Goal: Task Accomplishment & Management: Manage account settings

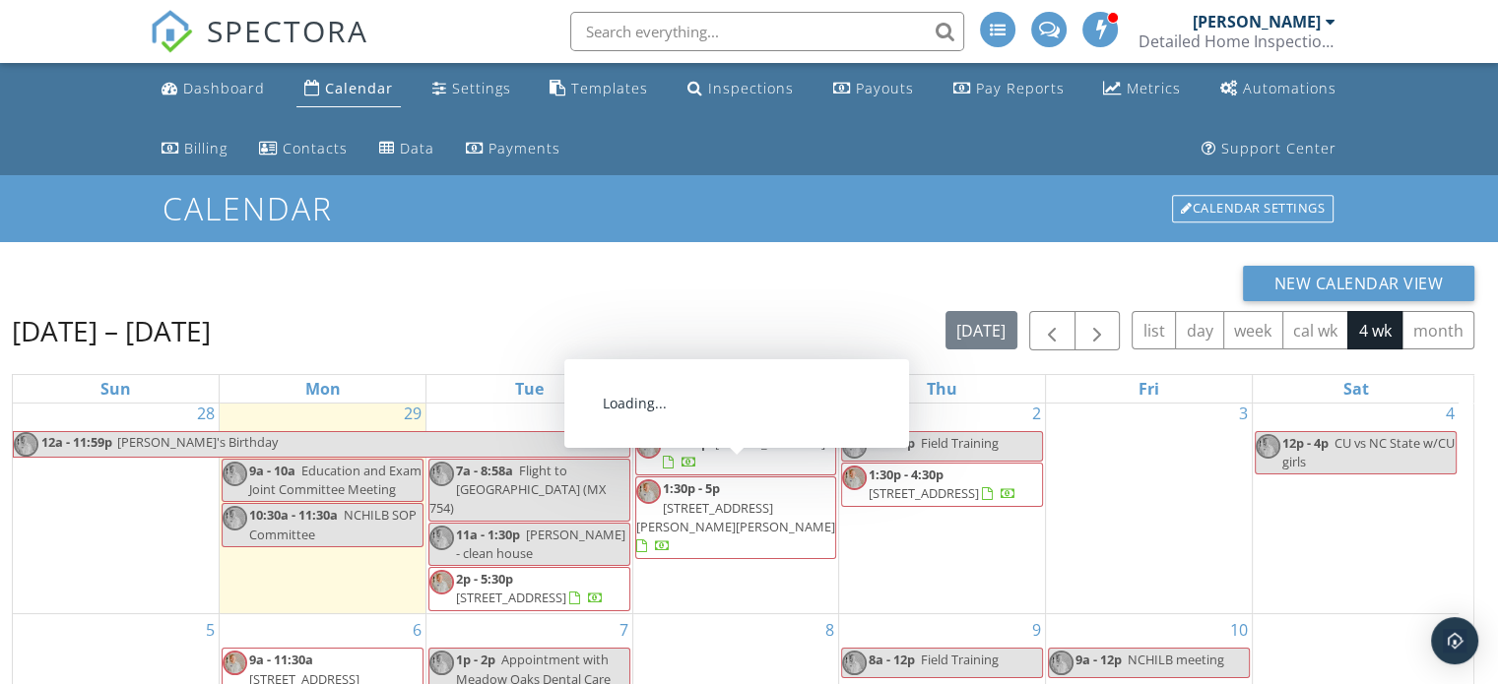
scroll to position [20, 0]
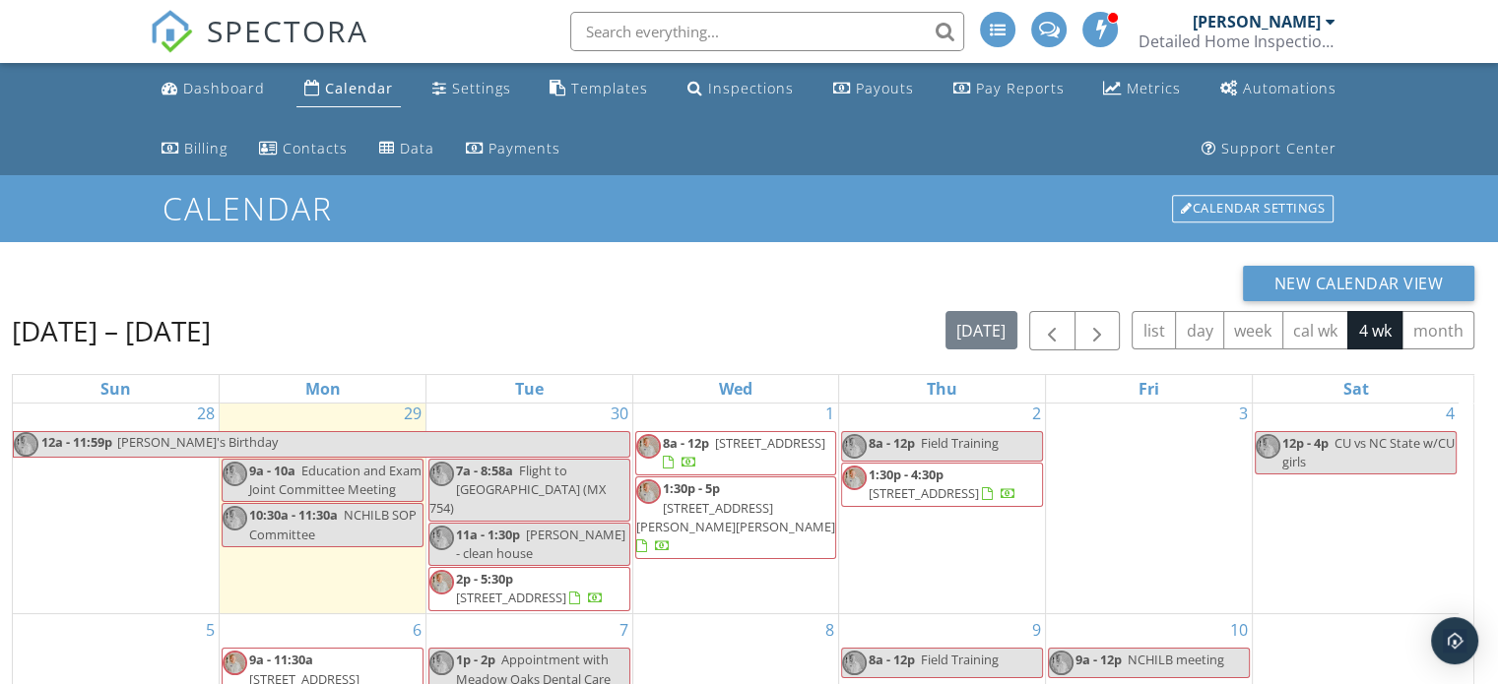
click at [558, 589] on span "1140 Serenity Walk Pkwy, Fuquay-Varina 27526" at bounding box center [511, 598] width 110 height 18
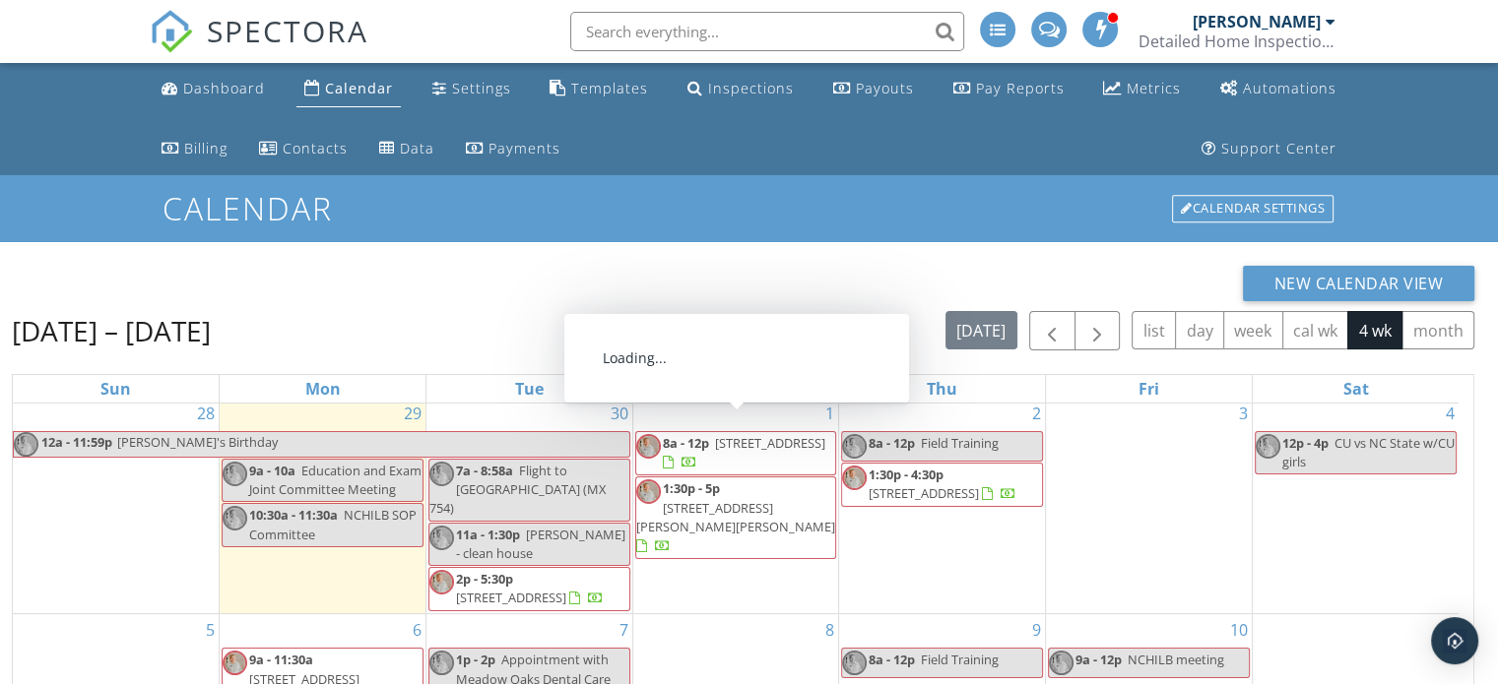
click at [694, 434] on span "8a - 12p" at bounding box center [686, 443] width 46 height 18
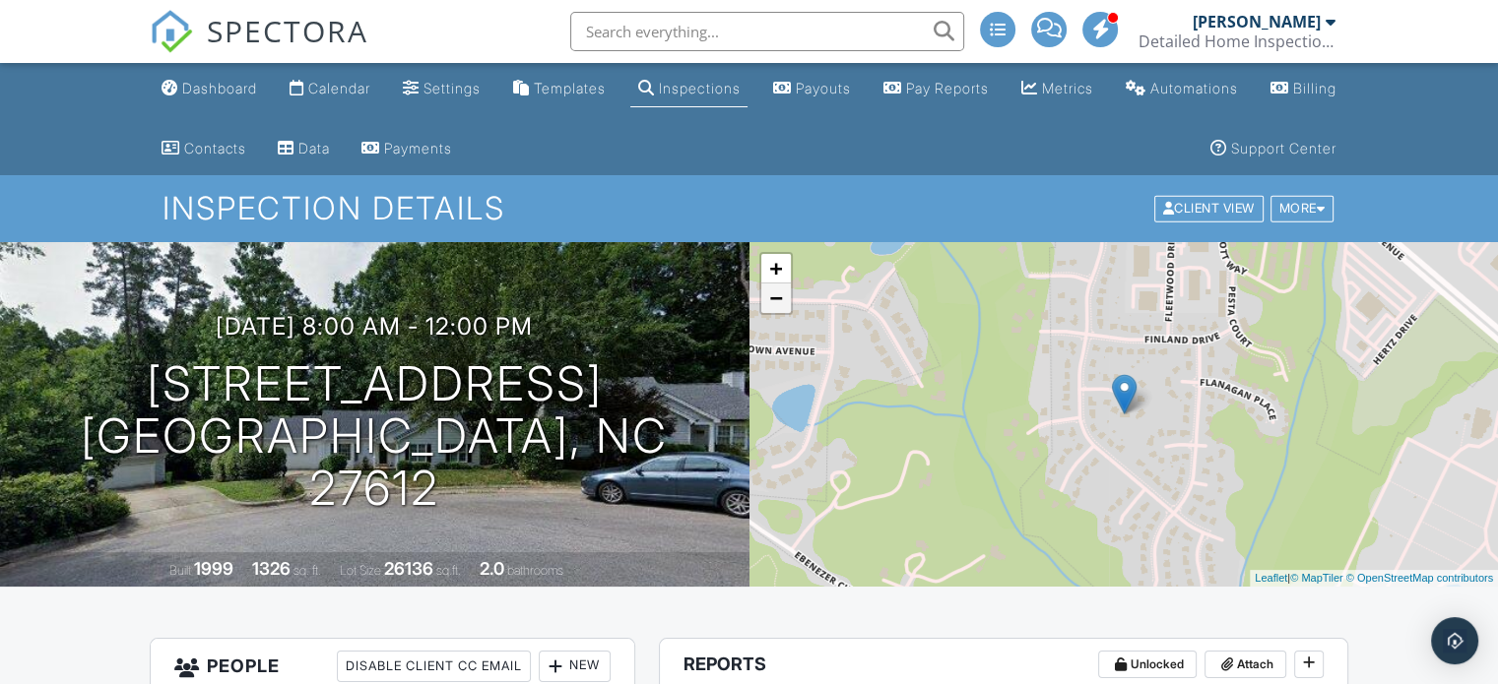
click at [779, 307] on link "−" at bounding box center [776, 299] width 30 height 30
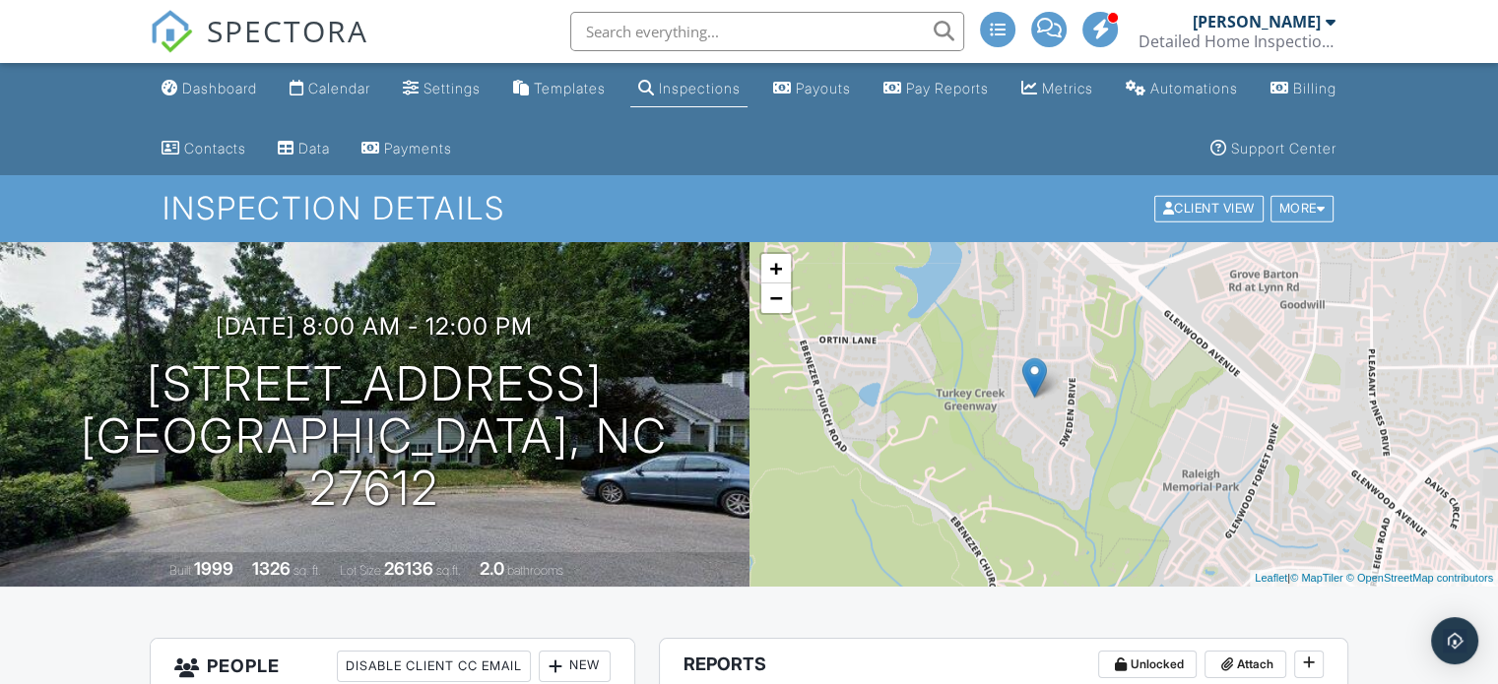
drag, startPoint x: 1206, startPoint y: 399, endPoint x: 1139, endPoint y: 392, distance: 67.3
click at [1139, 392] on div "+ − Leaflet | © MapTiler © OpenStreetMap contributors" at bounding box center [1123, 414] width 749 height 345
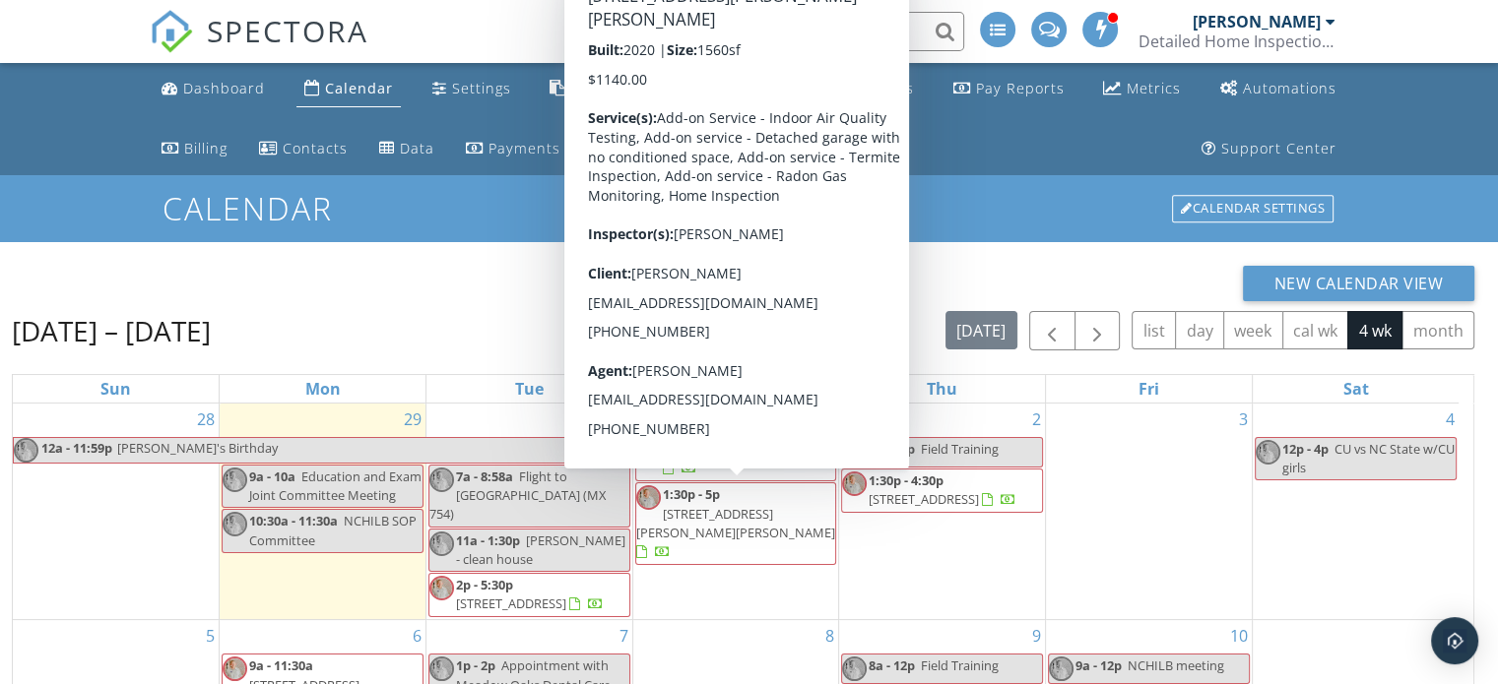
click at [739, 505] on span "[STREET_ADDRESS][PERSON_NAME][PERSON_NAME]" at bounding box center [735, 523] width 199 height 36
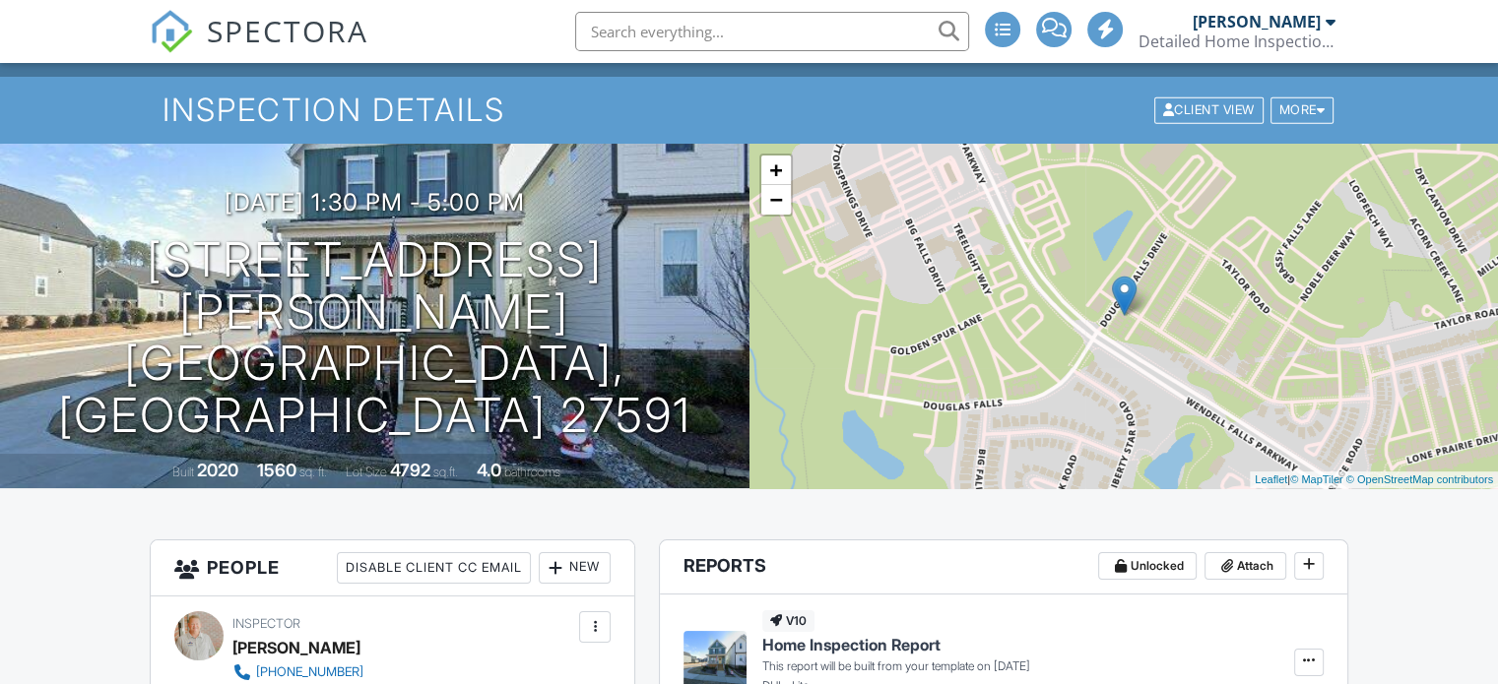
scroll to position [98, 0]
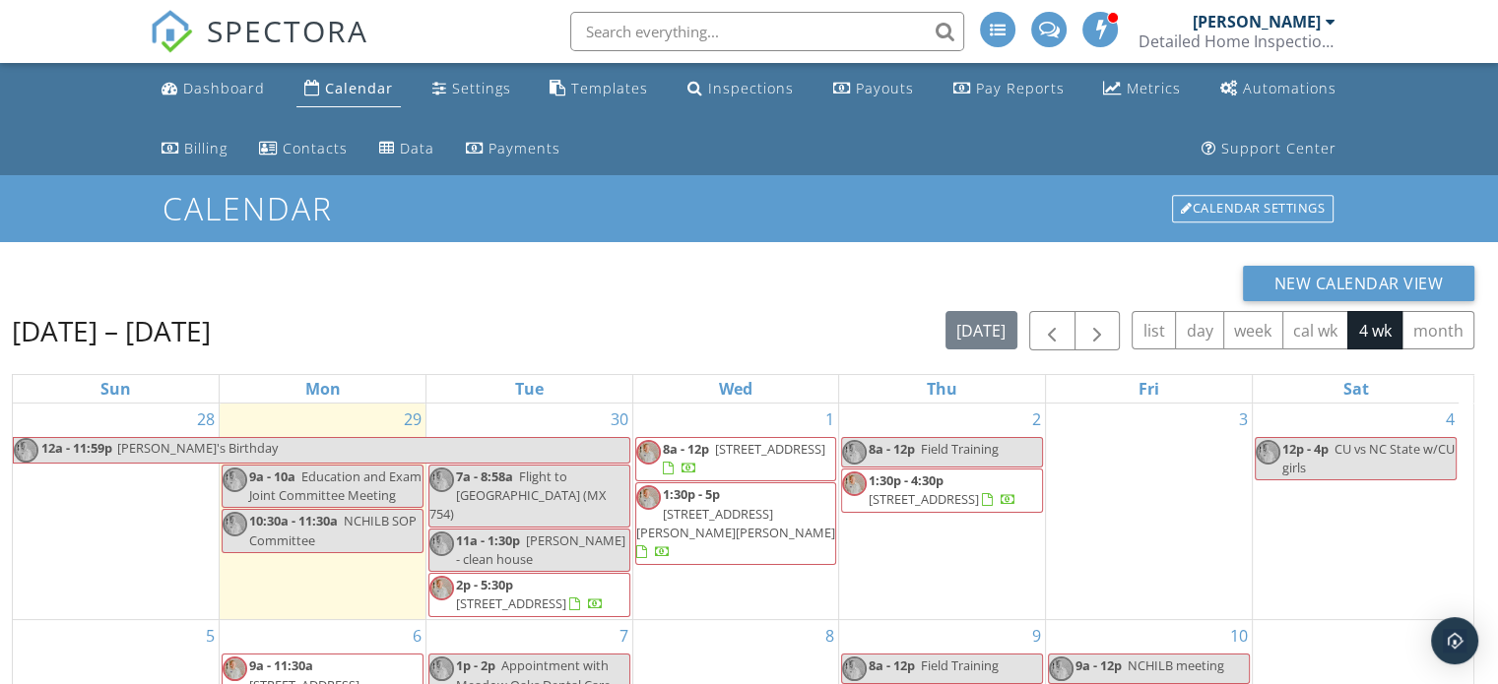
click at [914, 477] on span "1:30p - 4:30p" at bounding box center [905, 481] width 75 height 18
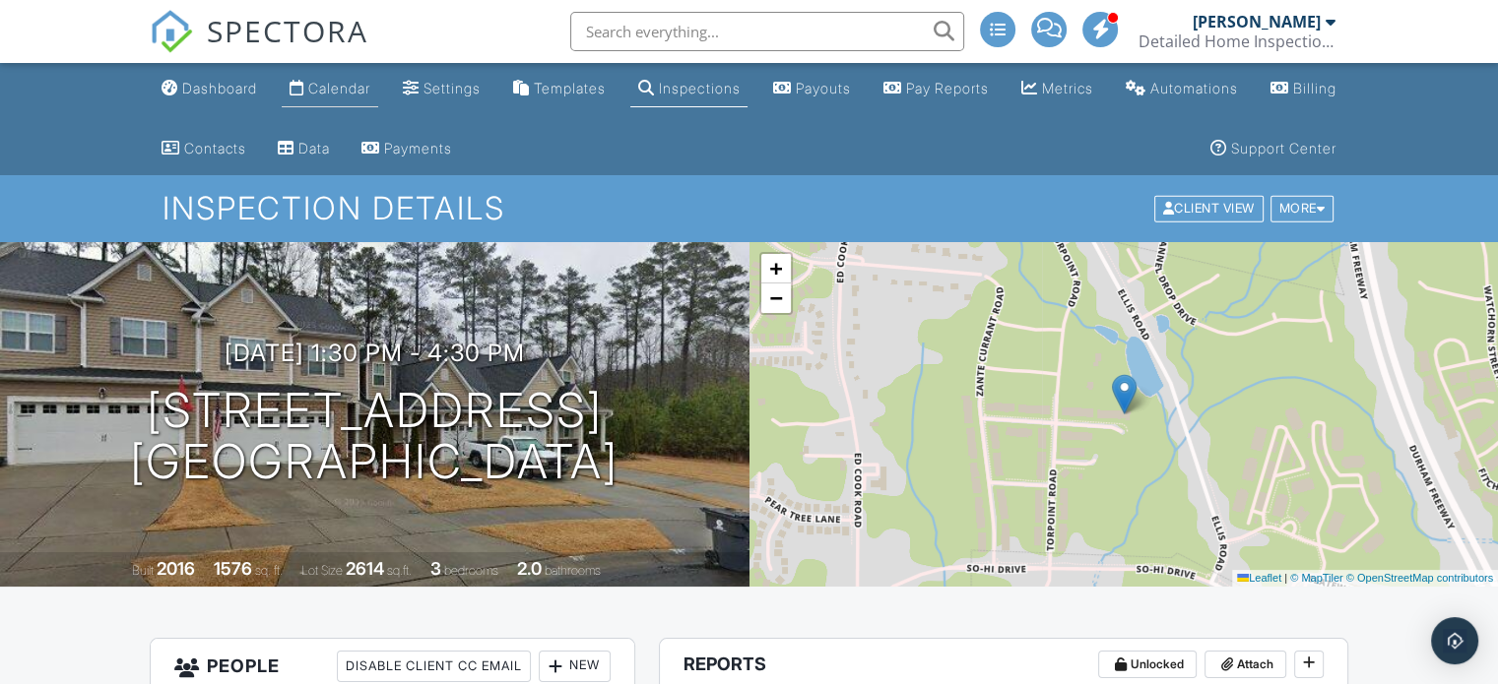
click at [299, 89] on link "Calendar" at bounding box center [330, 89] width 96 height 36
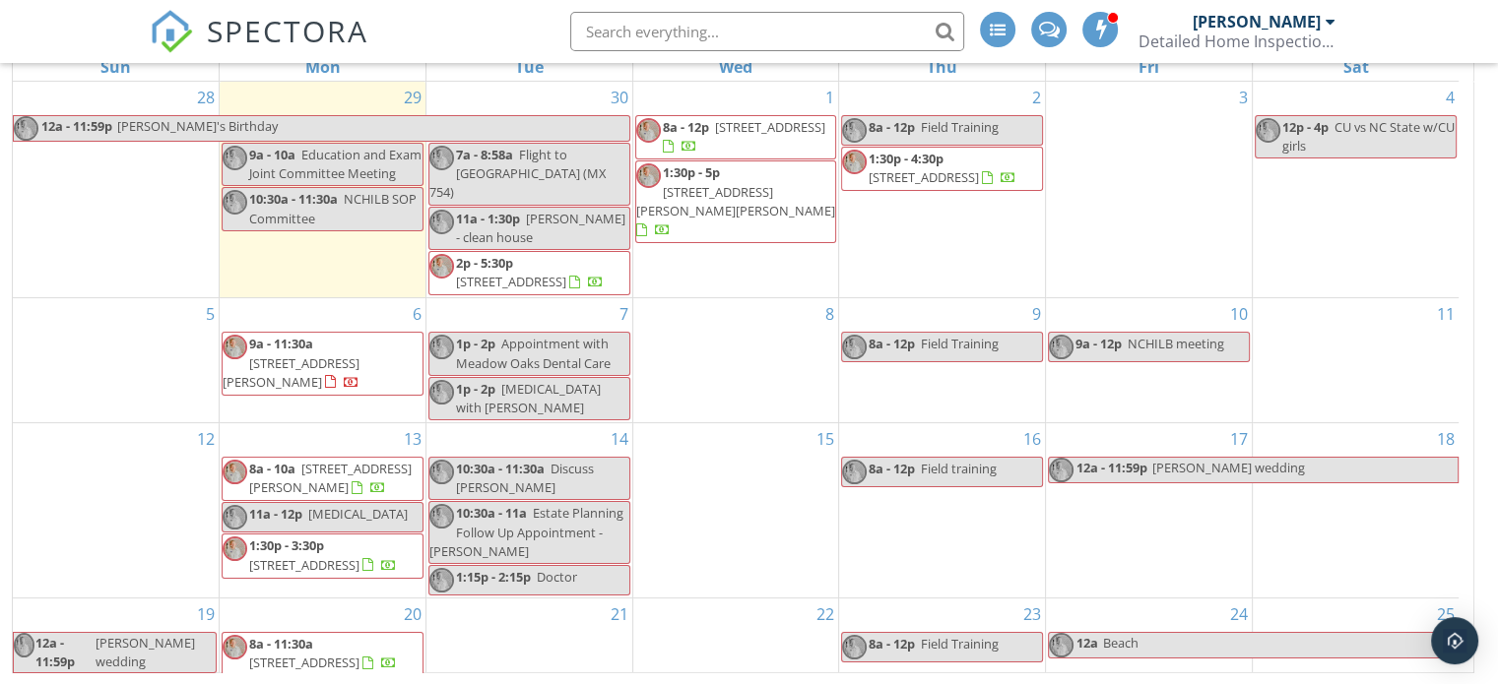
click at [935, 165] on span "1:30p - 4:30p 106 Churment Ct, Durham 27703" at bounding box center [942, 169] width 200 height 38
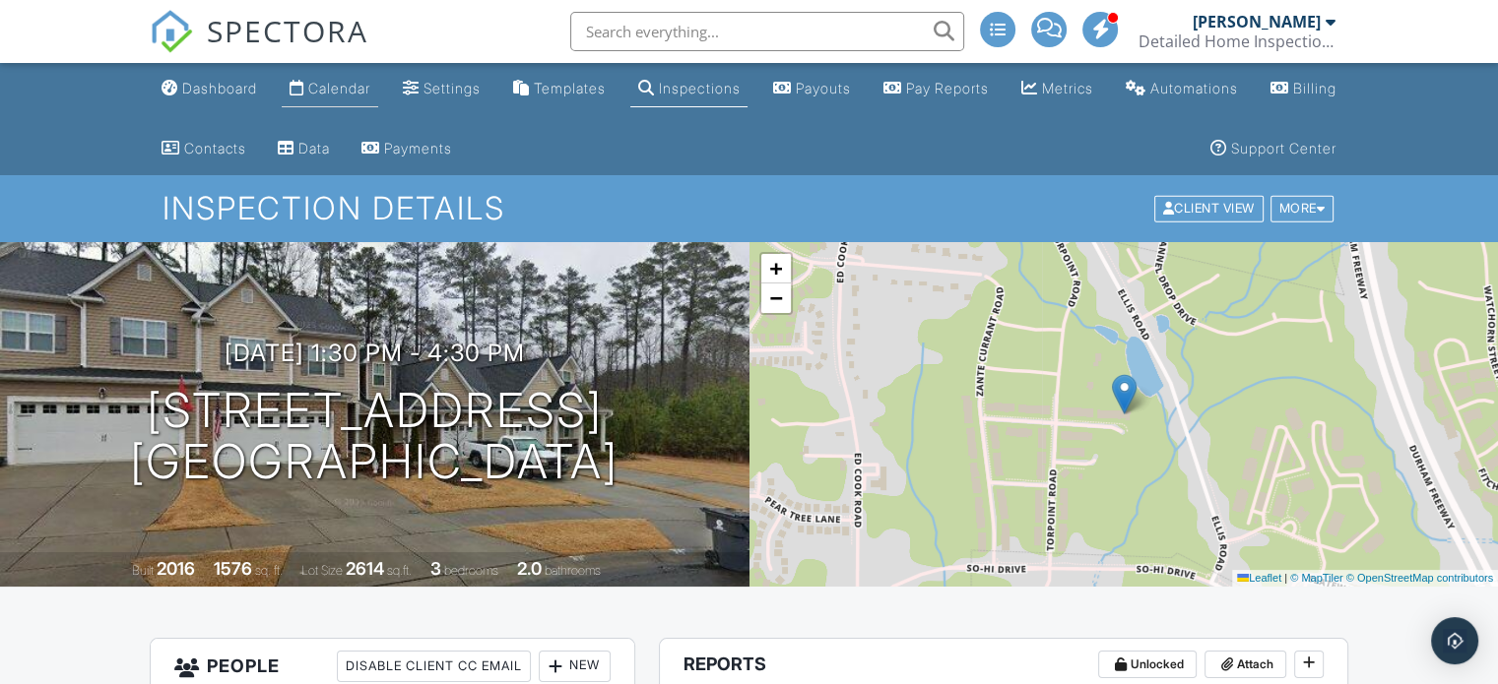
click at [344, 94] on div "Calendar" at bounding box center [339, 88] width 62 height 17
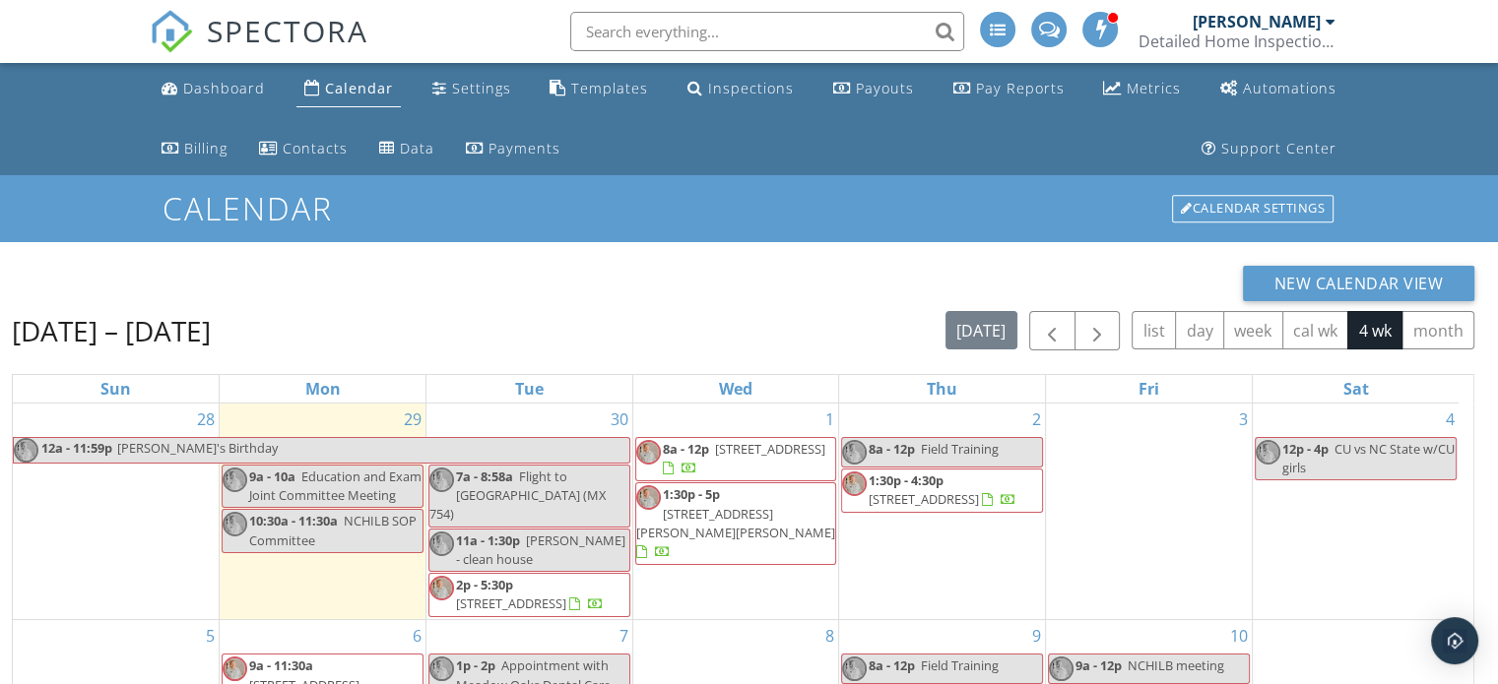
click at [902, 556] on div "2 8a - 12p Field Training 1:30p - 4:30p [STREET_ADDRESS]" at bounding box center [942, 512] width 206 height 216
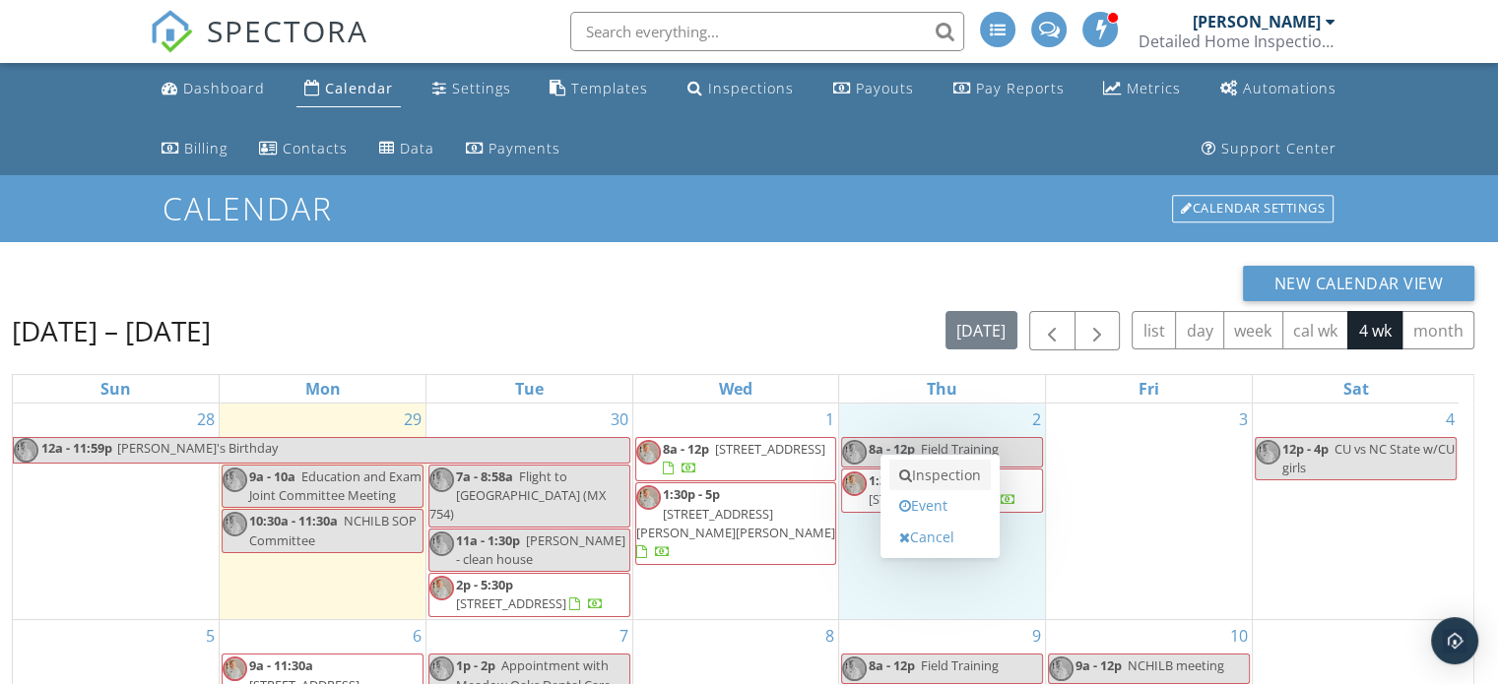
click at [937, 479] on link "Inspection" at bounding box center [939, 476] width 101 height 32
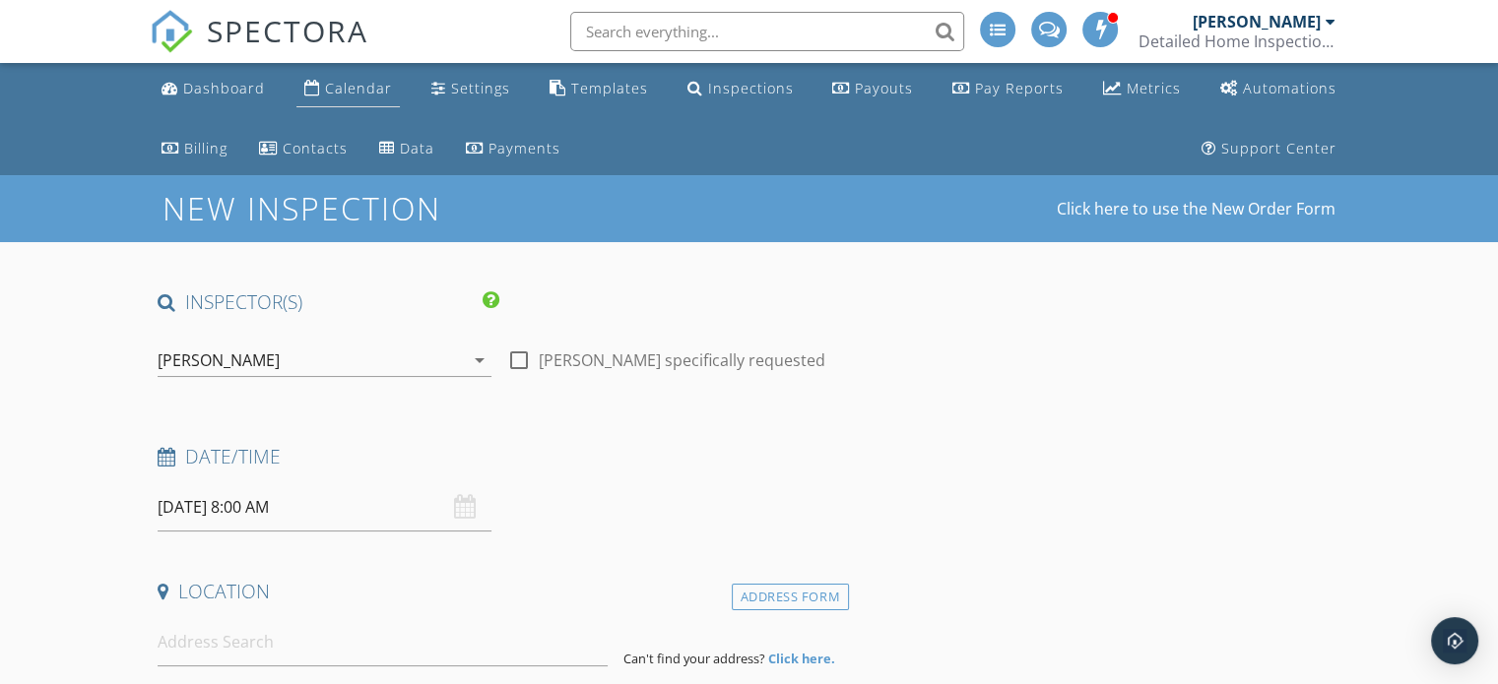
click at [316, 105] on link "Calendar" at bounding box center [347, 89] width 103 height 36
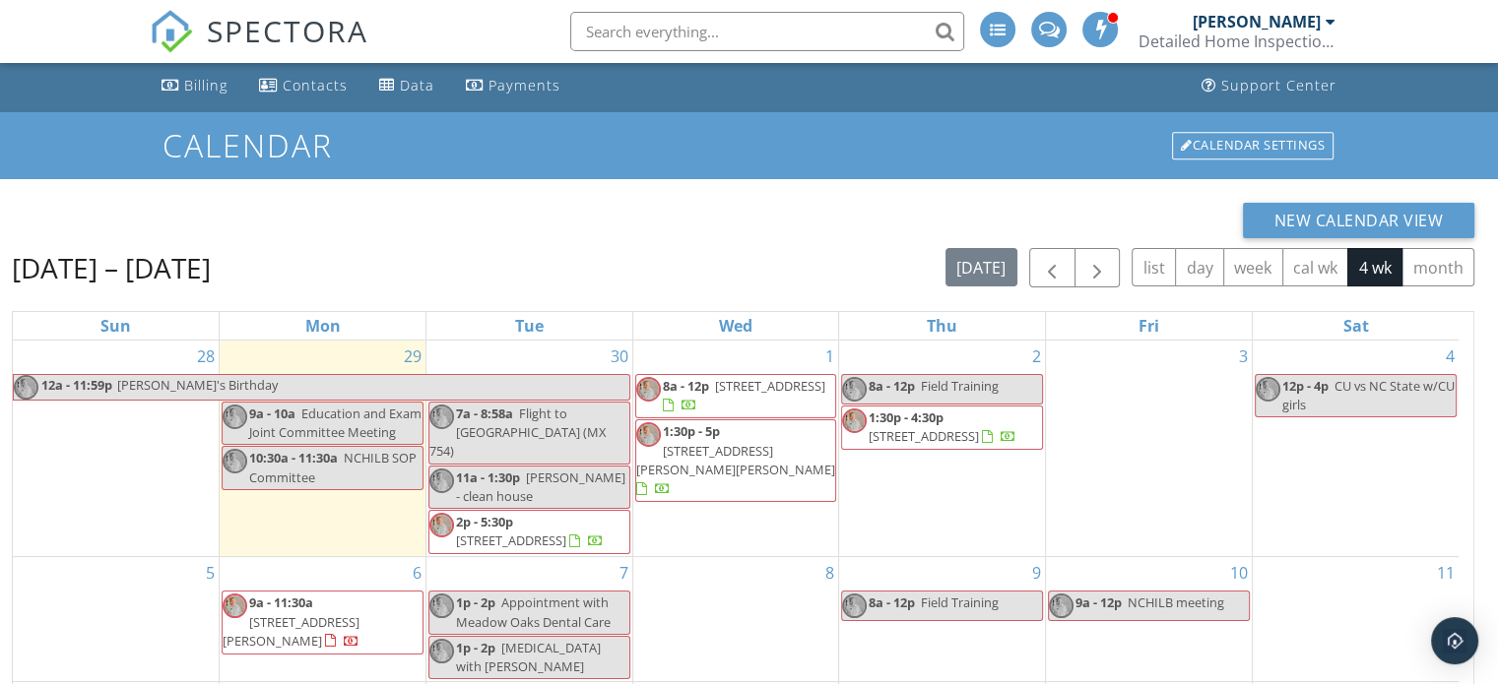
scroll to position [197, 0]
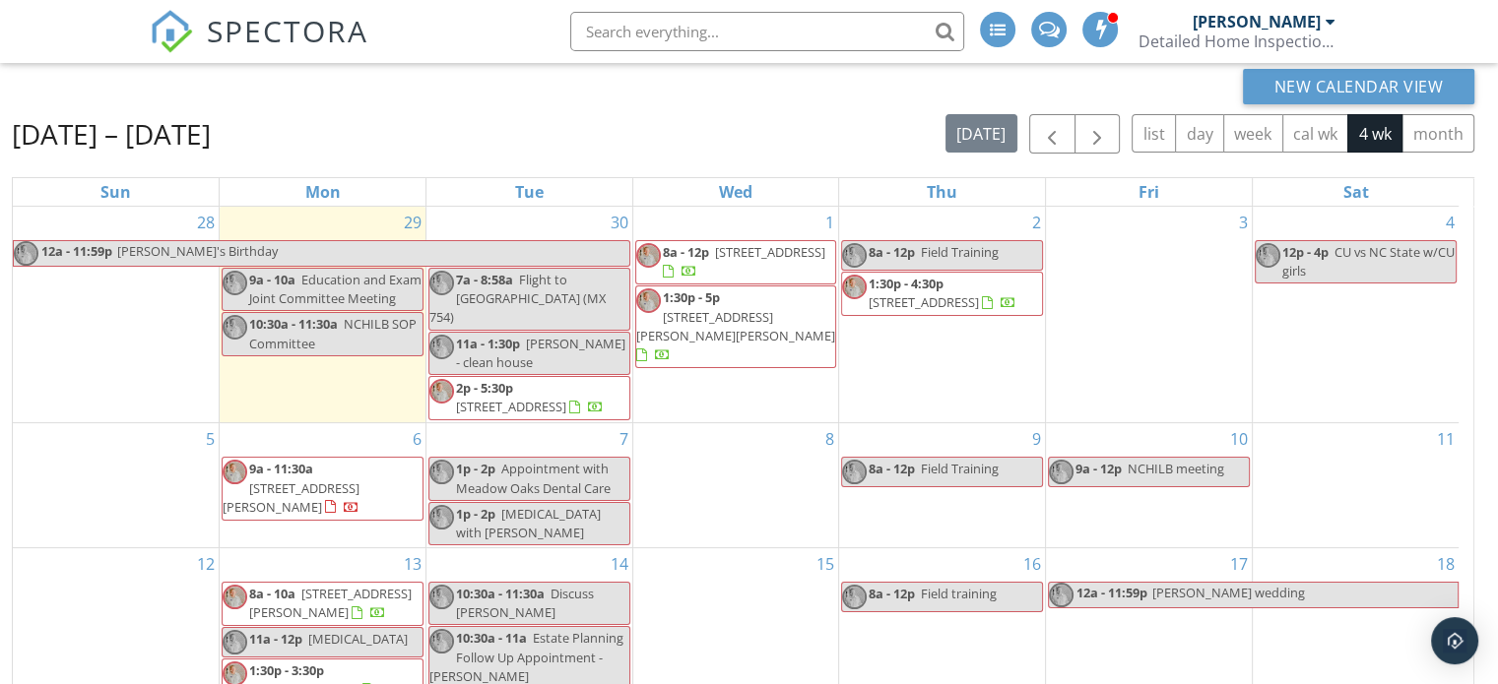
click at [927, 286] on span "1:30p - 4:30p" at bounding box center [905, 284] width 75 height 18
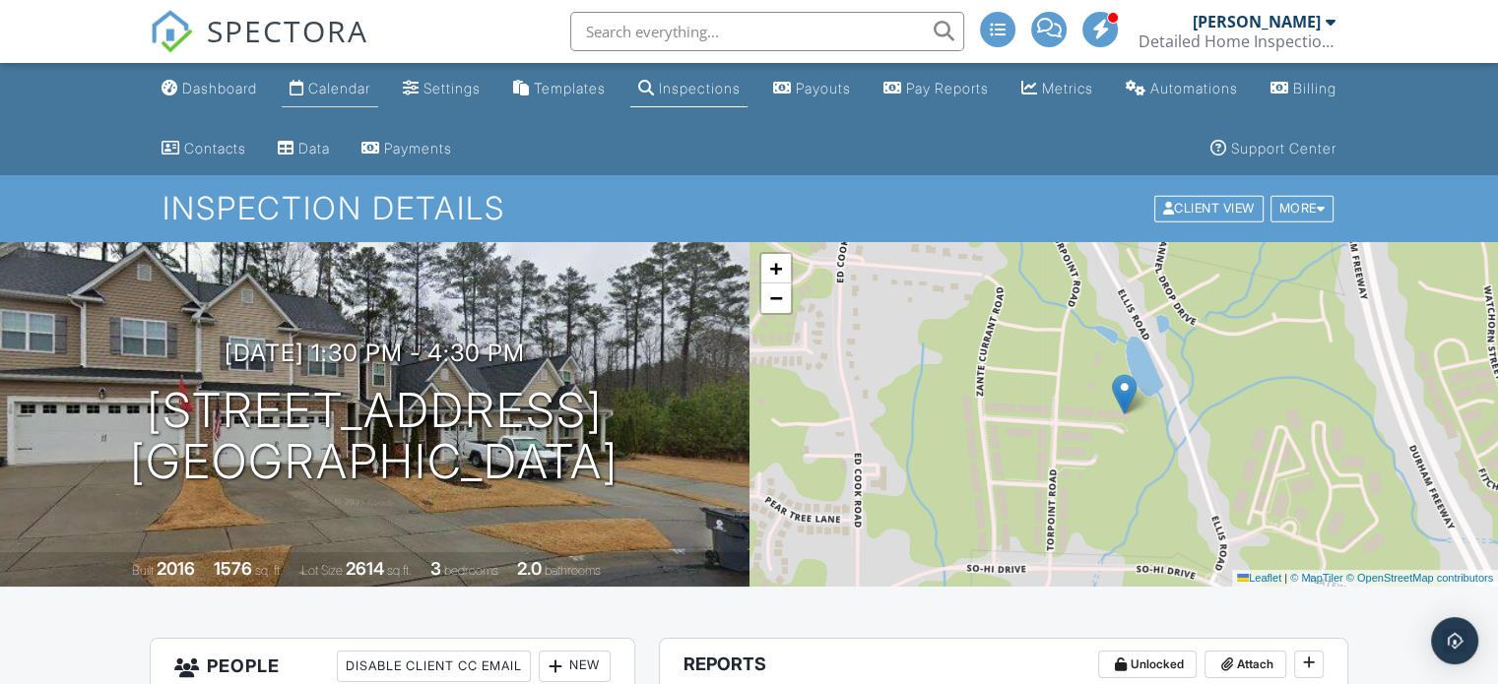
click at [331, 86] on div "Calendar" at bounding box center [339, 88] width 62 height 17
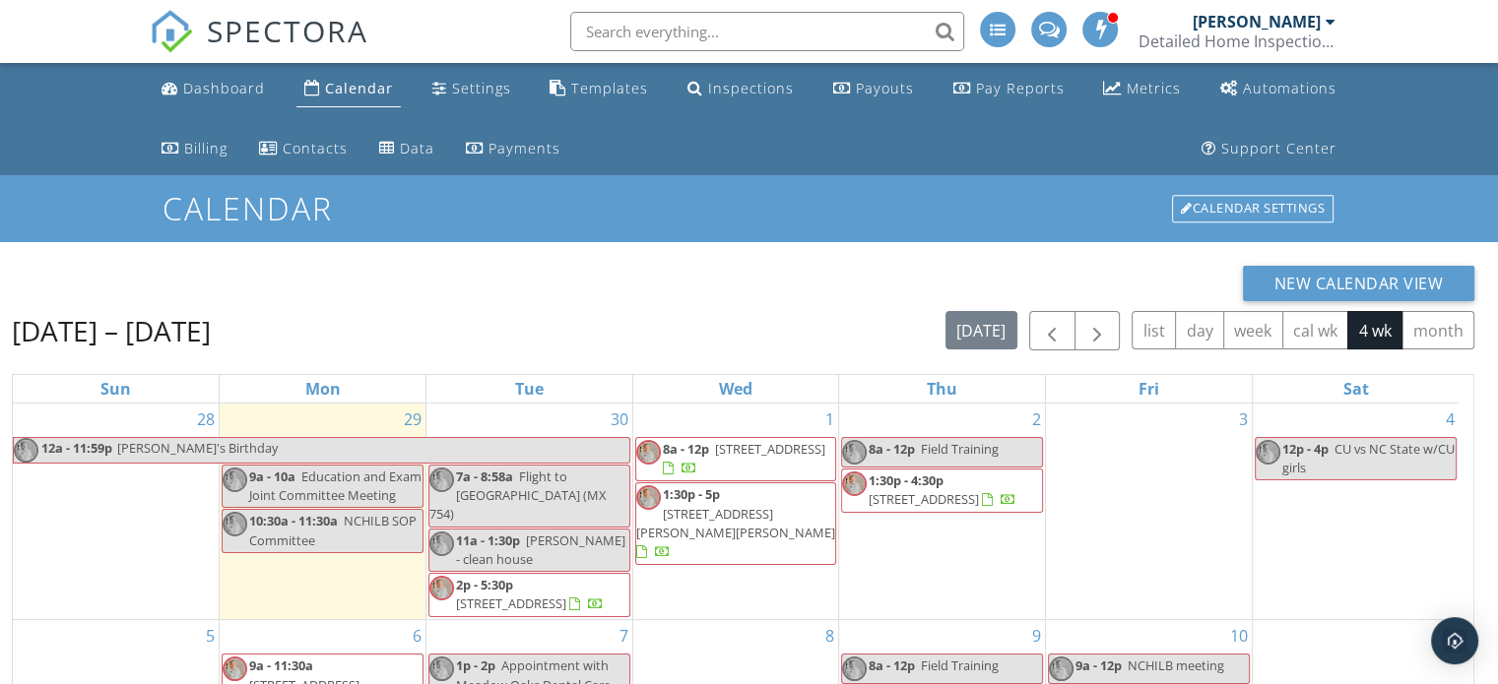
click at [929, 575] on div "2 8a - 12p Field Training 1:30p - 4:30p [STREET_ADDRESS]" at bounding box center [942, 512] width 206 height 216
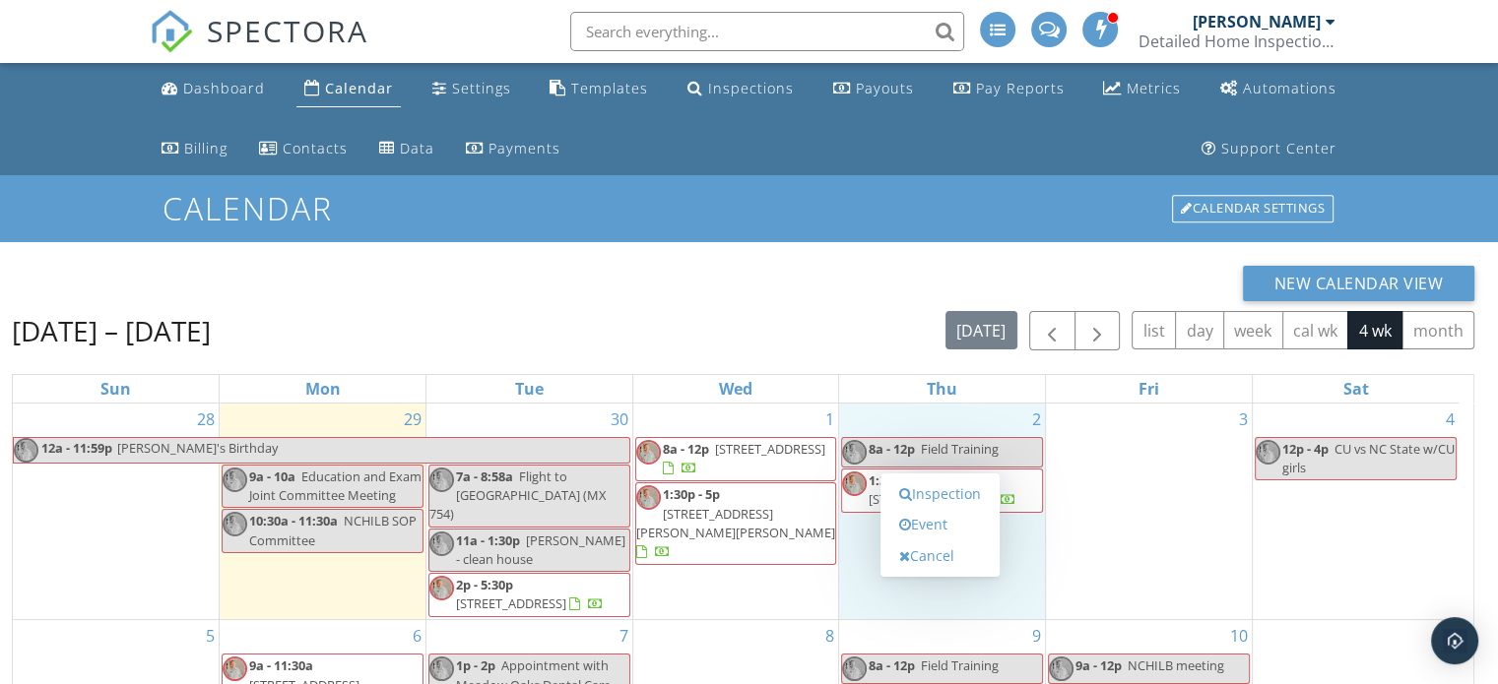
drag, startPoint x: 923, startPoint y: 556, endPoint x: 699, endPoint y: 416, distance: 263.6
click at [922, 555] on link "Cancel" at bounding box center [939, 557] width 101 height 32
